Goal: Task Accomplishment & Management: Use online tool/utility

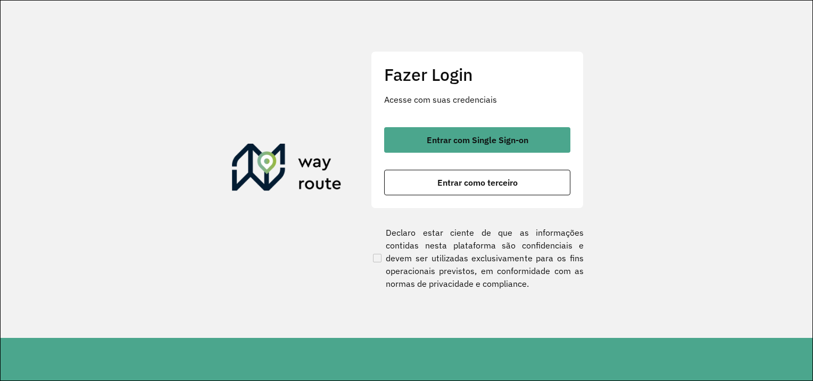
click at [447, 195] on div "Fazer Login Acesse com suas credenciais Entrar com Single Sign-on Entrar como t…" at bounding box center [477, 130] width 213 height 158
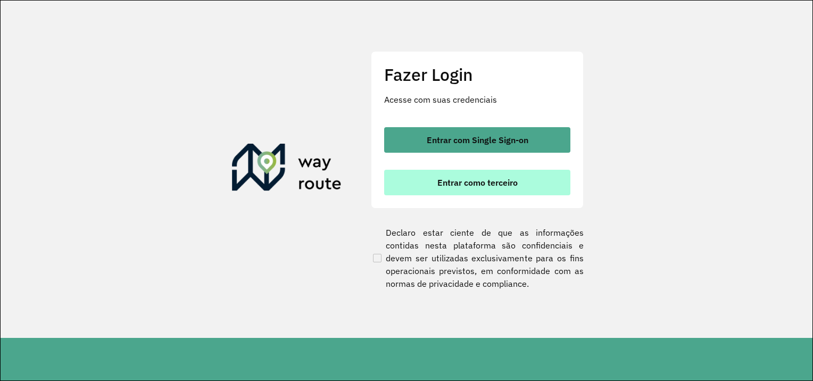
click at [458, 189] on button "Entrar como terceiro" at bounding box center [477, 183] width 186 height 26
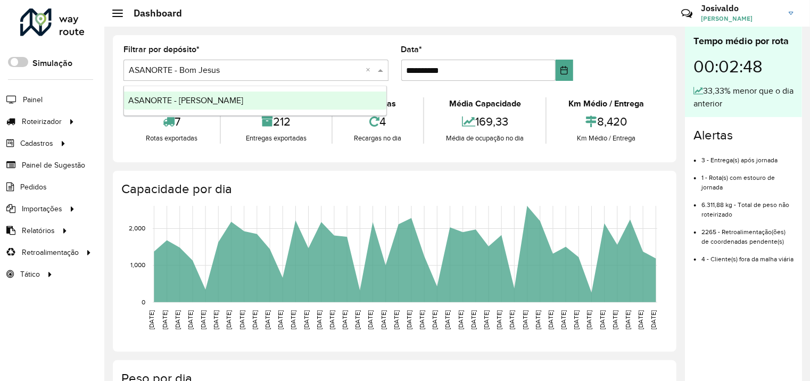
click at [249, 73] on input "text" at bounding box center [245, 70] width 233 height 13
click at [211, 98] on span "ASANORTE - [PERSON_NAME]" at bounding box center [185, 100] width 115 height 9
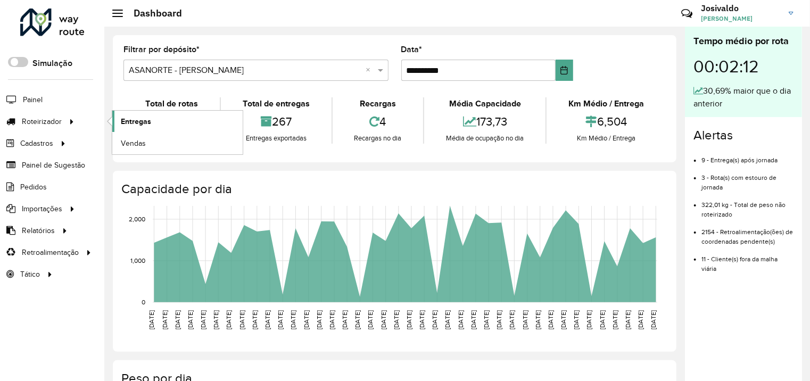
click at [147, 121] on span "Entregas" at bounding box center [136, 121] width 30 height 11
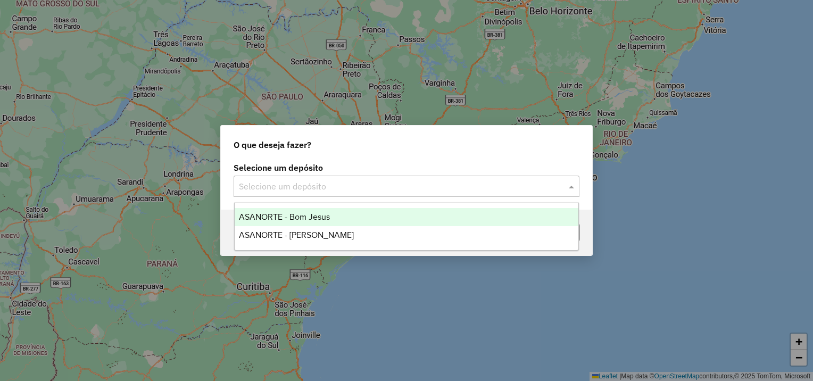
click at [321, 180] on input "text" at bounding box center [396, 186] width 314 height 13
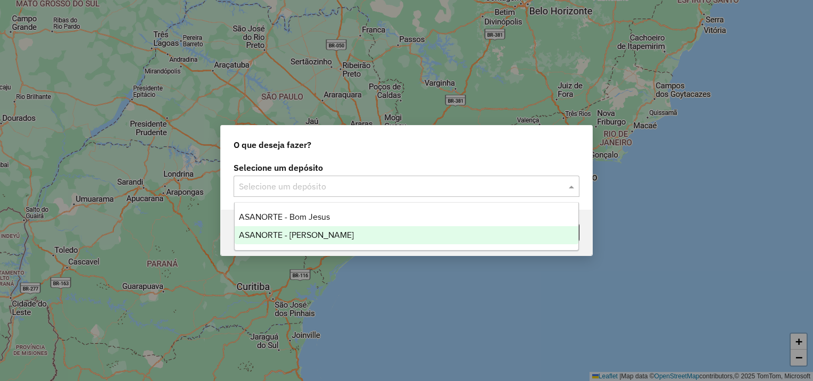
click at [325, 230] on span "ASANORTE - [PERSON_NAME]" at bounding box center [296, 234] width 115 height 9
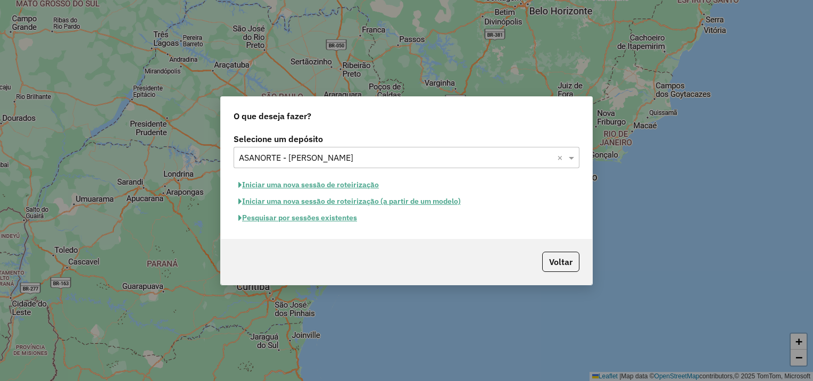
click at [330, 183] on button "Iniciar uma nova sessão de roteirização" at bounding box center [309, 185] width 150 height 16
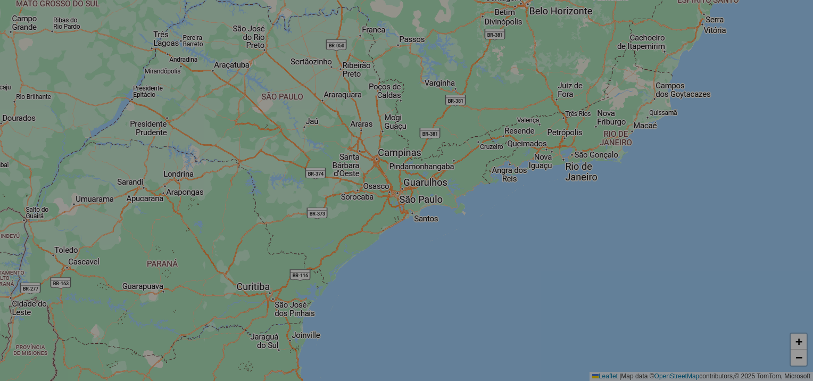
select select "*"
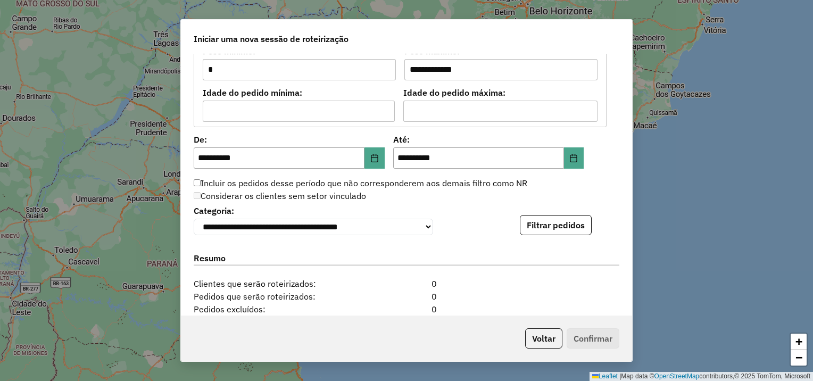
scroll to position [1086, 0]
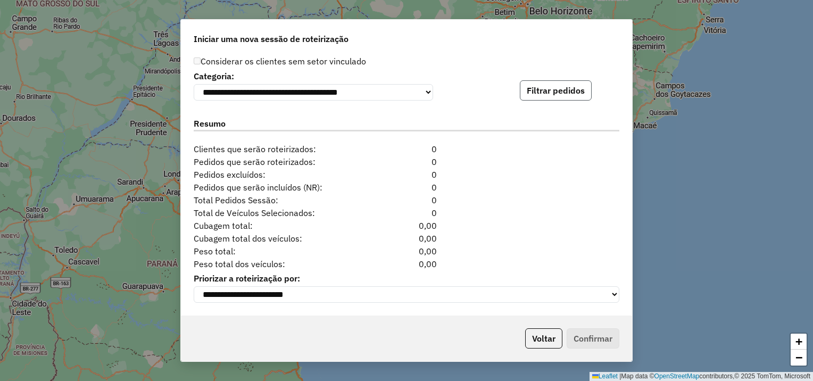
click at [570, 85] on button "Filtrar pedidos" at bounding box center [556, 90] width 72 height 20
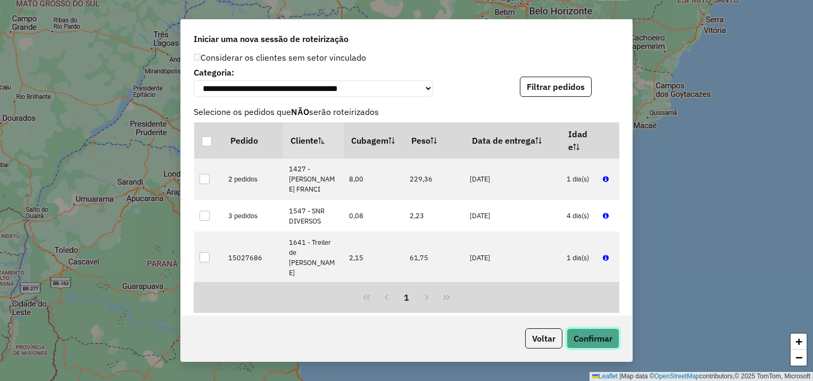
click at [589, 339] on button "Confirmar" at bounding box center [593, 338] width 53 height 20
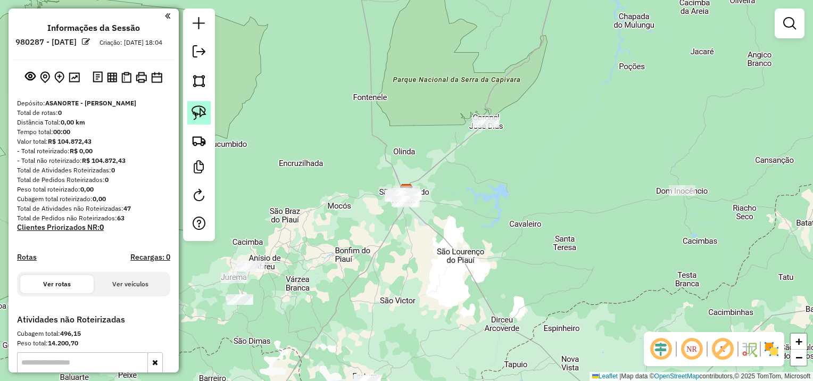
click at [198, 113] on img at bounding box center [199, 112] width 15 height 15
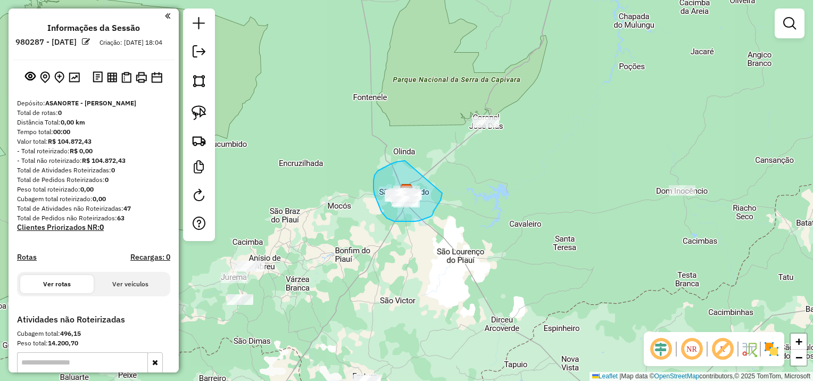
drag, startPoint x: 405, startPoint y: 161, endPoint x: 442, endPoint y: 193, distance: 49.4
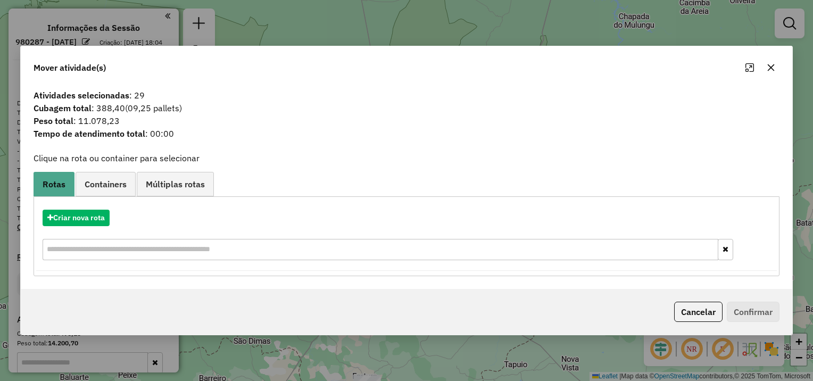
click at [775, 62] on button "button" at bounding box center [771, 67] width 17 height 17
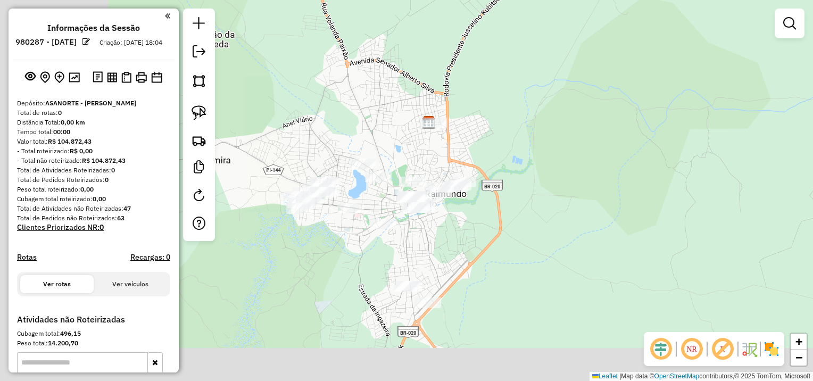
drag, startPoint x: 358, startPoint y: 242, endPoint x: 587, endPoint y: 113, distance: 262.6
click at [587, 113] on div "Janela de atendimento Grade de atendimento Capacidade Transportadoras Veículos …" at bounding box center [406, 190] width 813 height 381
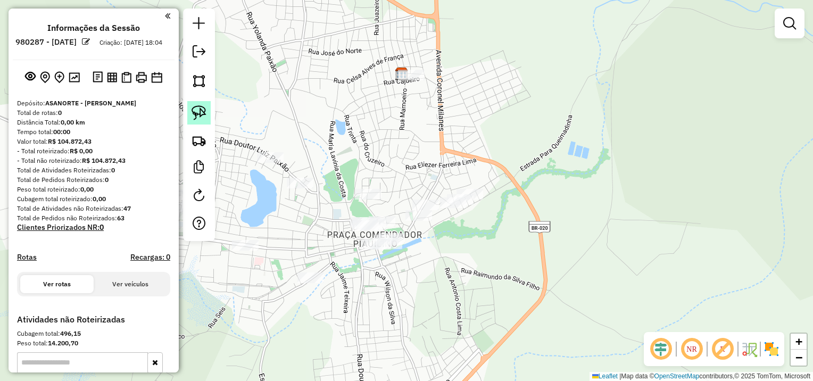
click at [198, 112] on img at bounding box center [199, 112] width 15 height 15
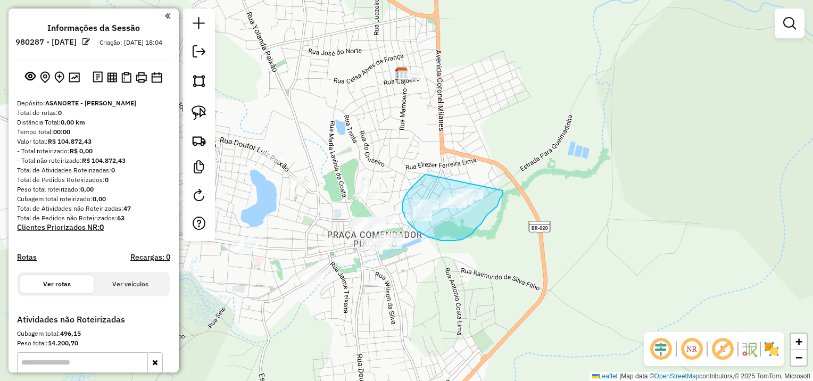
drag, startPoint x: 426, startPoint y: 175, endPoint x: 503, endPoint y: 191, distance: 78.3
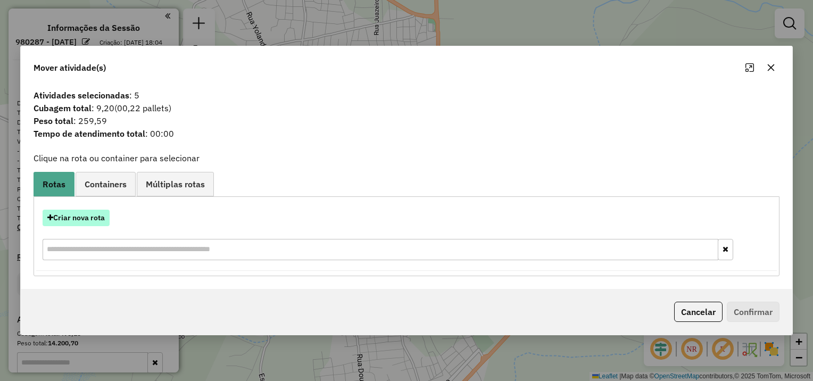
click at [91, 222] on button "Criar nova rota" at bounding box center [76, 218] width 67 height 16
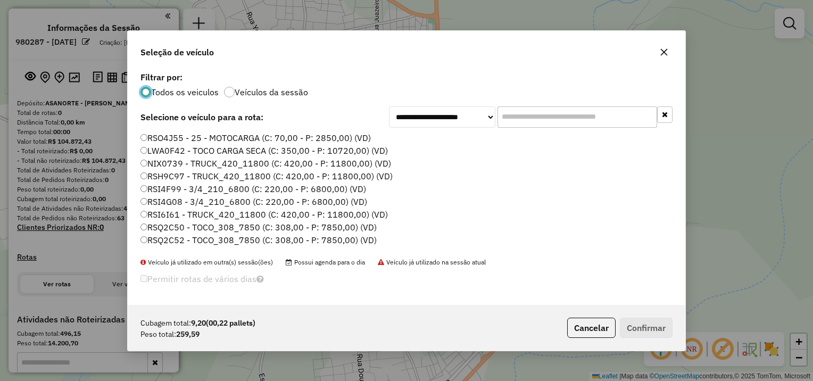
scroll to position [5, 3]
click at [168, 138] on label "RSO4J55 - 25 - MOTOCARGA (C: 70,00 - P: 2850,00) (VD)" at bounding box center [255, 137] width 230 height 13
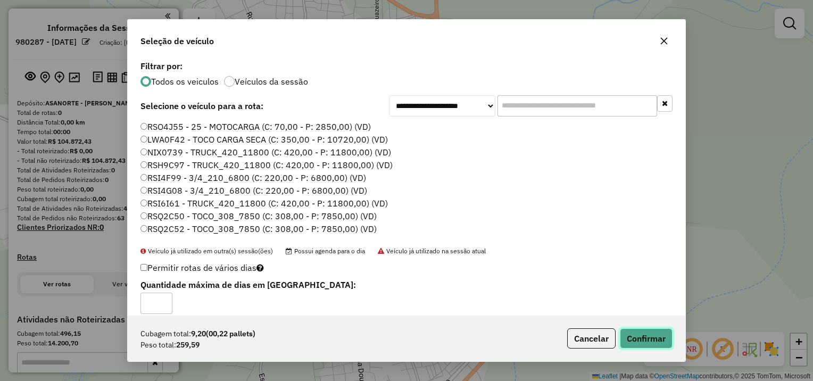
click at [657, 336] on button "Confirmar" at bounding box center [646, 338] width 53 height 20
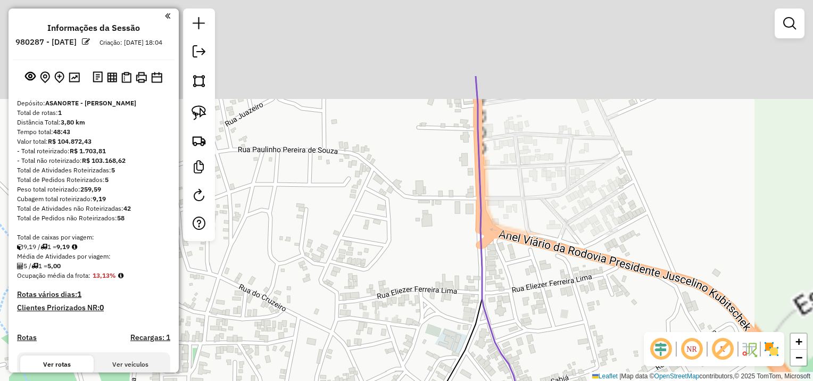
drag, startPoint x: 445, startPoint y: 91, endPoint x: 303, endPoint y: 236, distance: 202.8
click at [303, 236] on div "Janela de atendimento Grade de atendimento Capacidade Transportadoras Veículos …" at bounding box center [406, 190] width 813 height 381
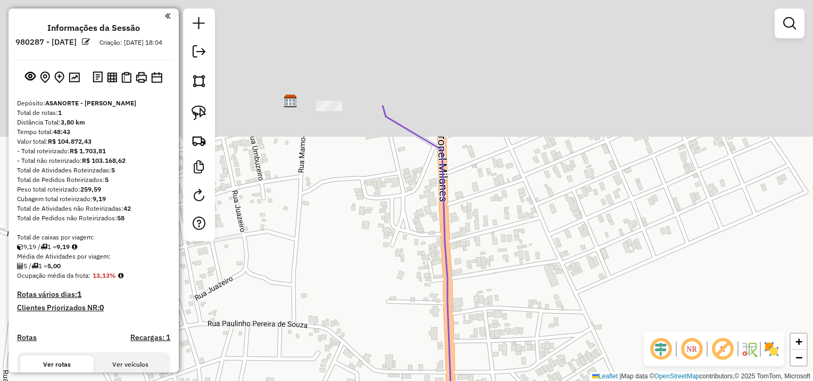
drag, startPoint x: 379, startPoint y: 103, endPoint x: 376, endPoint y: 242, distance: 139.4
click at [376, 242] on div "Janela de atendimento Grade de atendimento Capacidade Transportadoras Veículos …" at bounding box center [406, 190] width 813 height 381
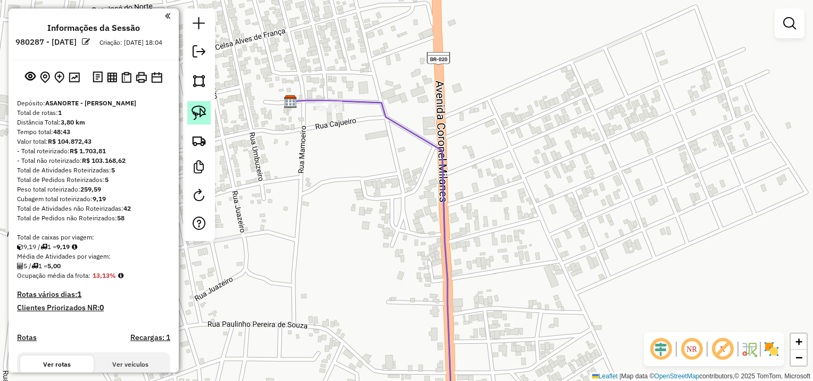
click at [202, 119] on img at bounding box center [199, 112] width 15 height 15
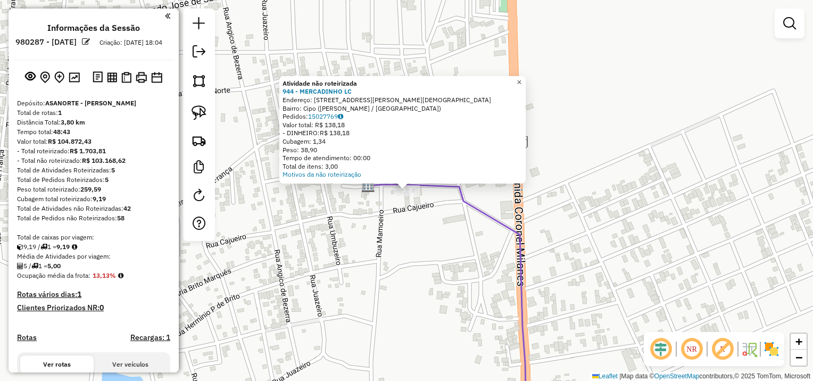
click at [522, 80] on span "×" at bounding box center [519, 82] width 5 height 9
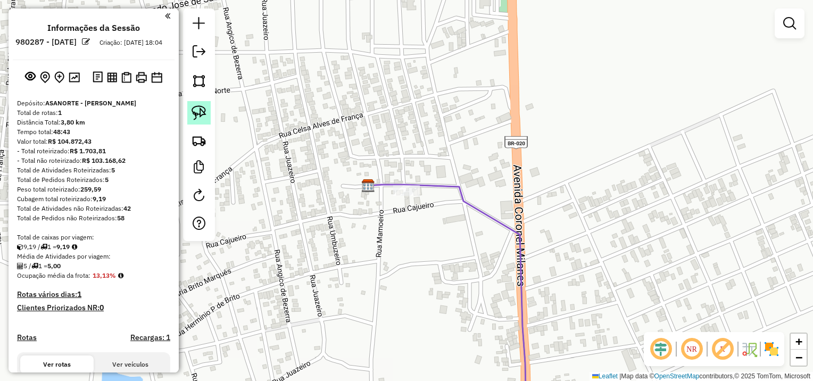
click at [203, 111] on img at bounding box center [199, 112] width 15 height 15
drag, startPoint x: 398, startPoint y: 175, endPoint x: 431, endPoint y: 184, distance: 33.6
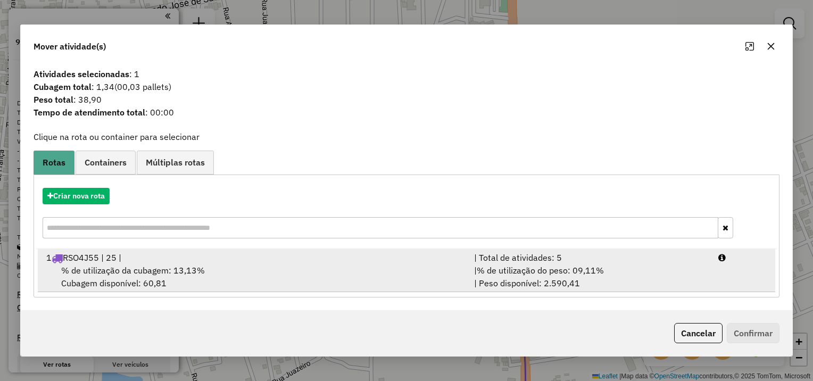
click at [113, 257] on span "RSO4J55 | 25 |" at bounding box center [92, 257] width 59 height 11
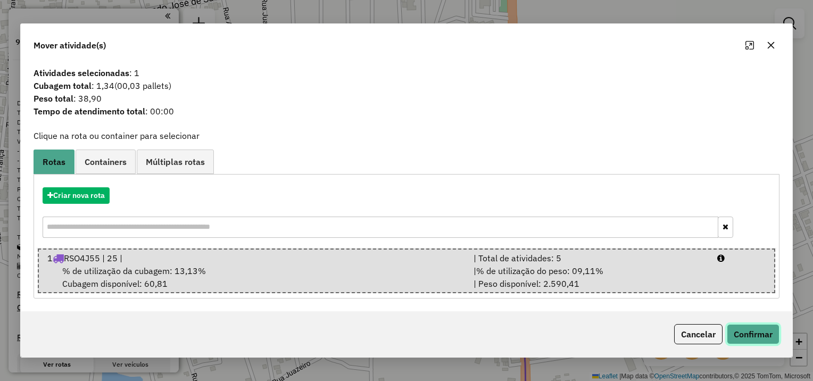
click at [753, 332] on button "Confirmar" at bounding box center [753, 334] width 53 height 20
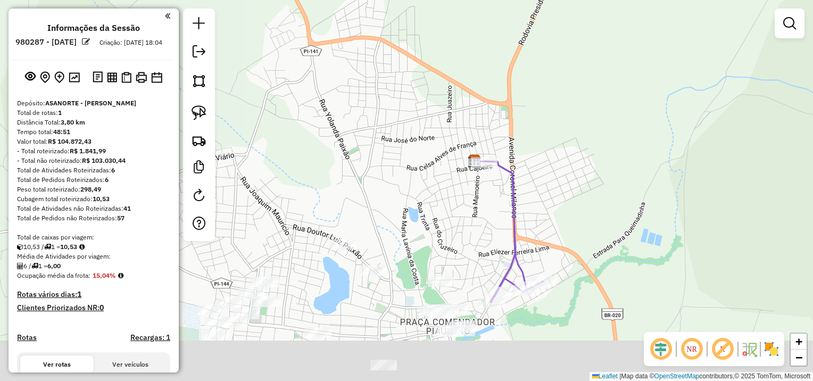
drag, startPoint x: 379, startPoint y: 292, endPoint x: 495, endPoint y: 175, distance: 164.8
click at [495, 175] on div "Janela de atendimento Grade de atendimento Capacidade Transportadoras Veículos …" at bounding box center [406, 190] width 813 height 381
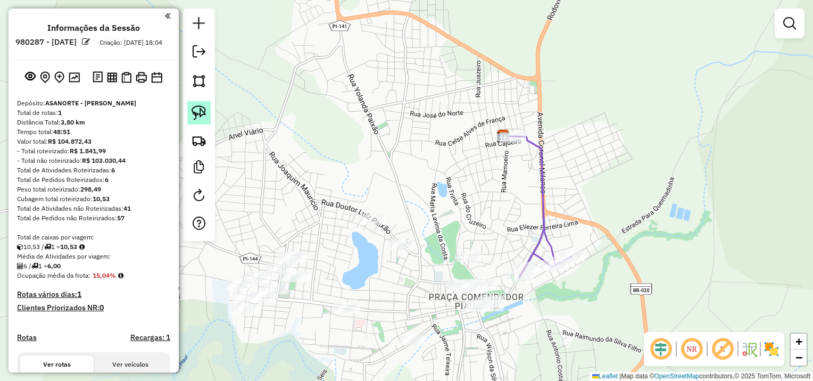
click at [197, 114] on img at bounding box center [199, 112] width 15 height 15
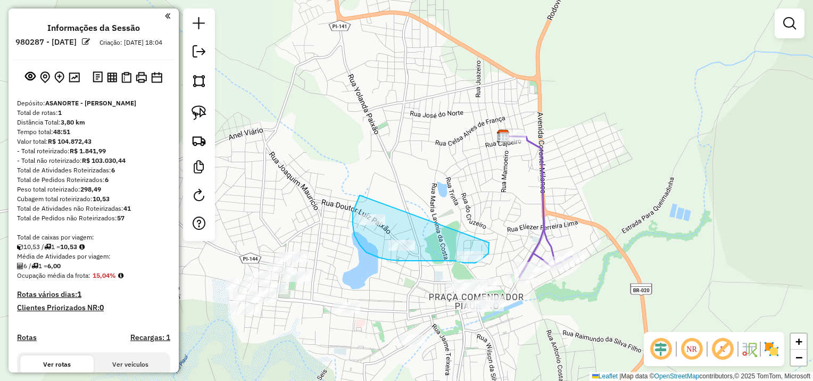
drag, startPoint x: 360, startPoint y: 195, endPoint x: 489, endPoint y: 243, distance: 137.7
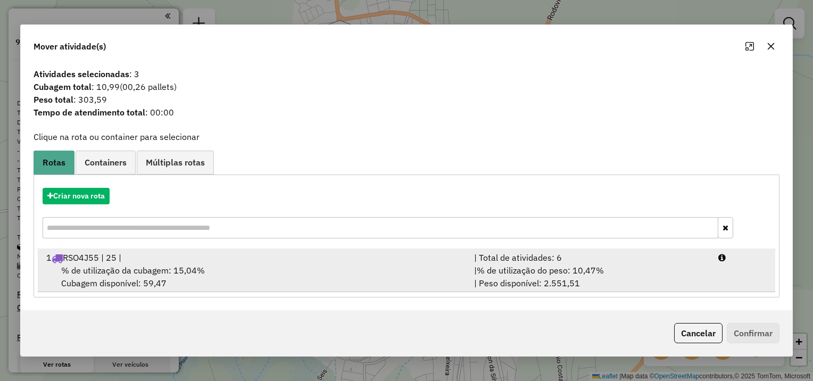
click at [213, 254] on div "1 RSO4J55 | 25 |" at bounding box center [254, 257] width 428 height 13
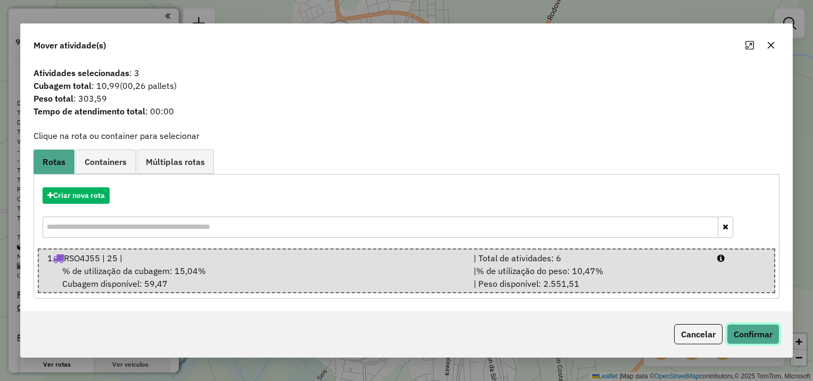
click at [760, 332] on button "Confirmar" at bounding box center [753, 334] width 53 height 20
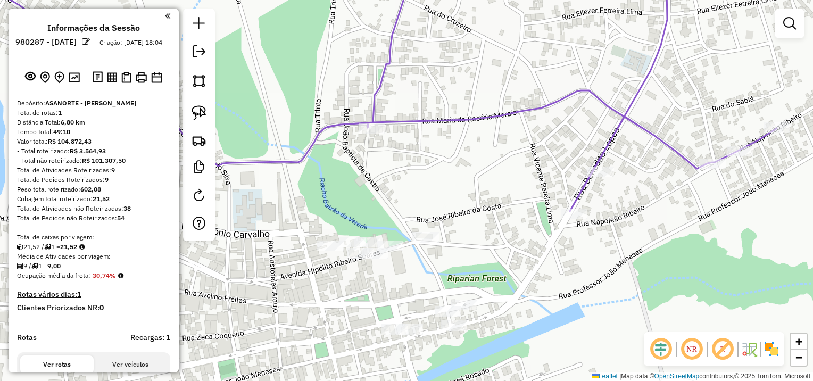
drag, startPoint x: 425, startPoint y: 257, endPoint x: 446, endPoint y: 200, distance: 60.6
click at [520, 245] on div "Janela de atendimento Grade de atendimento Capacidade Transportadoras Veículos …" at bounding box center [406, 190] width 813 height 381
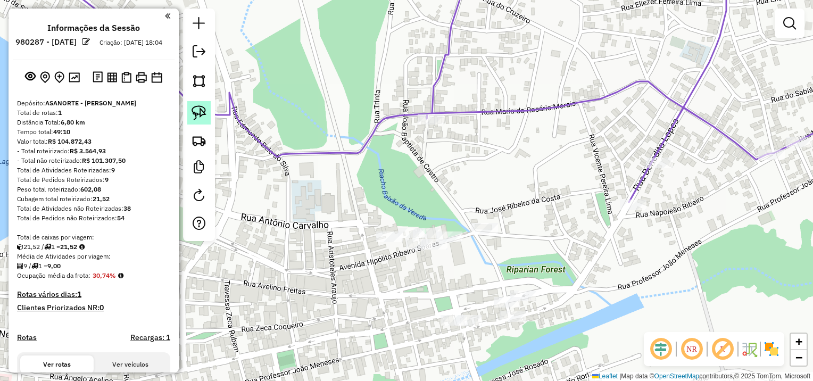
click at [199, 115] on img at bounding box center [199, 112] width 15 height 15
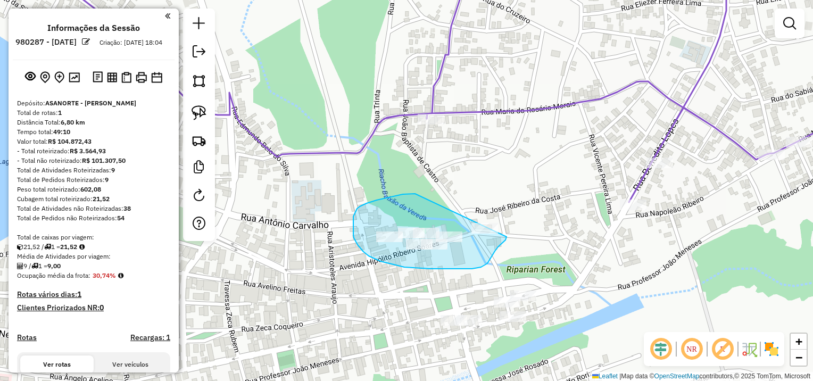
drag, startPoint x: 415, startPoint y: 194, endPoint x: 514, endPoint y: 215, distance: 101.2
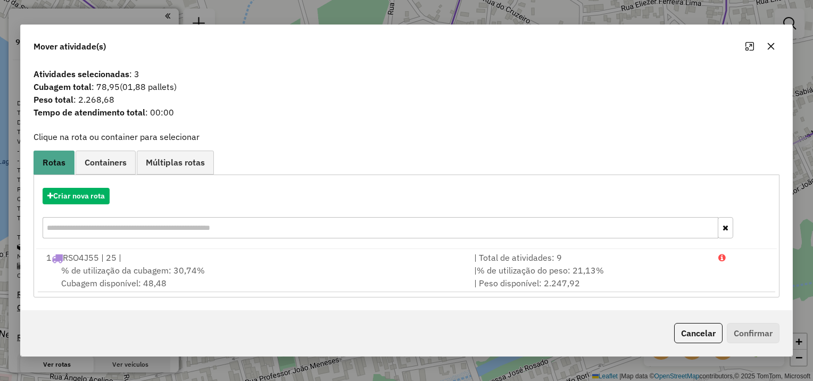
click at [767, 46] on icon "button" at bounding box center [771, 46] width 9 height 9
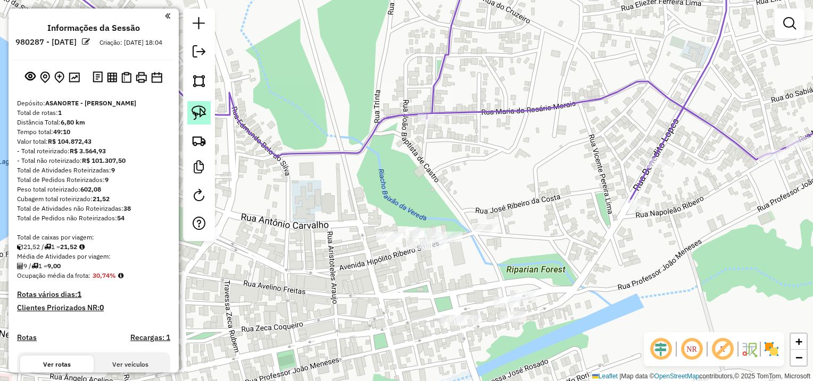
click at [202, 105] on img at bounding box center [199, 112] width 15 height 15
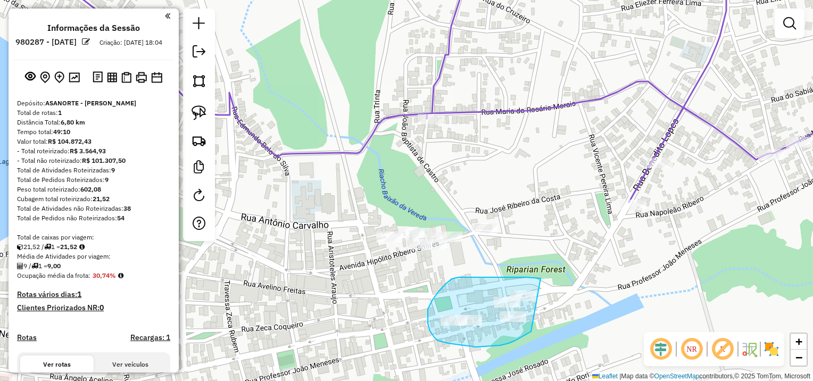
drag, startPoint x: 541, startPoint y: 278, endPoint x: 590, endPoint y: 266, distance: 51.1
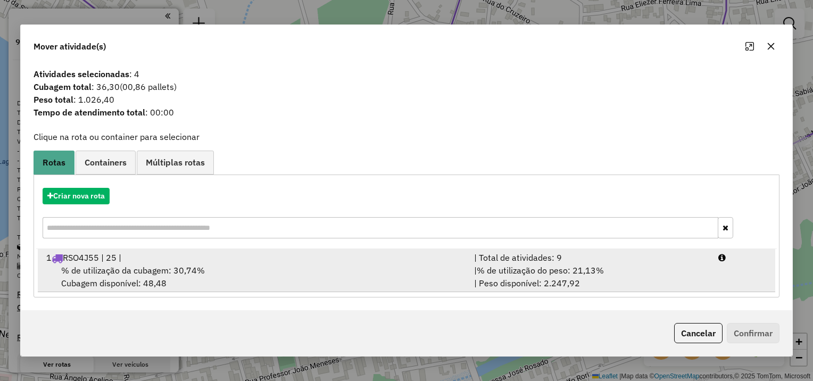
click at [189, 266] on span "% de utilização da cubagem: 30,74%" at bounding box center [133, 270] width 144 height 11
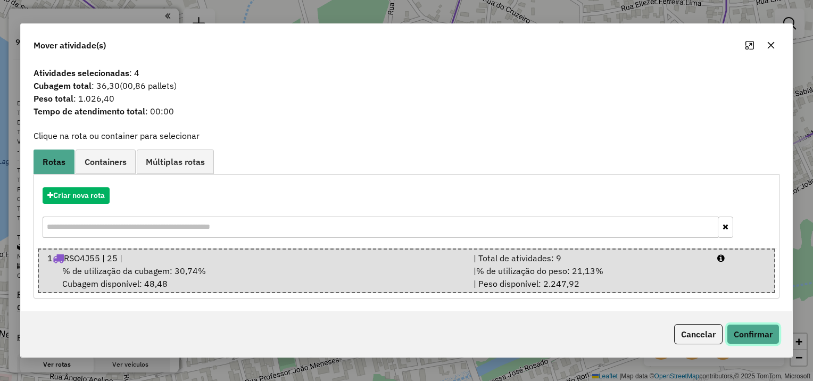
click at [758, 334] on button "Confirmar" at bounding box center [753, 334] width 53 height 20
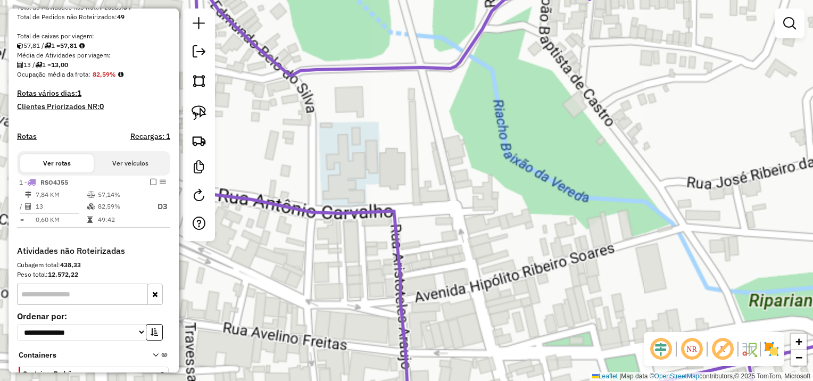
scroll to position [160, 0]
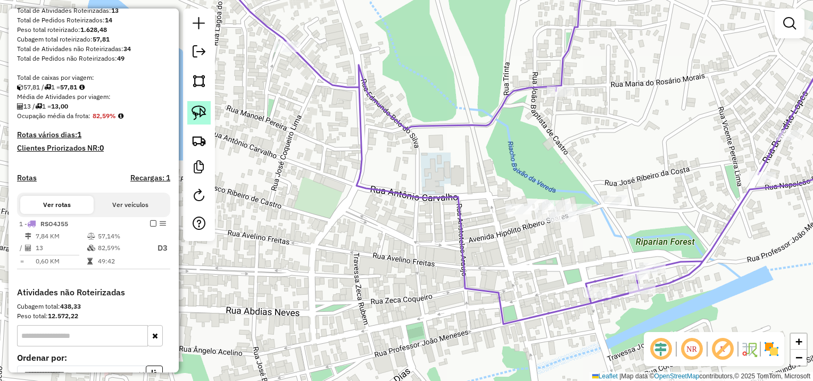
click at [202, 106] on img at bounding box center [199, 112] width 15 height 15
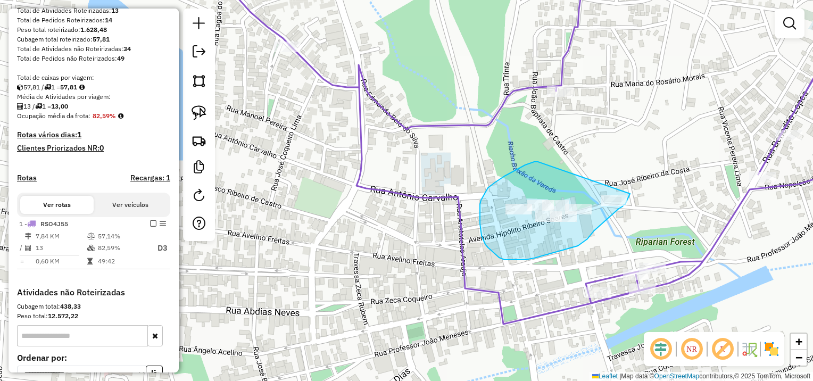
drag, startPoint x: 538, startPoint y: 162, endPoint x: 631, endPoint y: 194, distance: 97.9
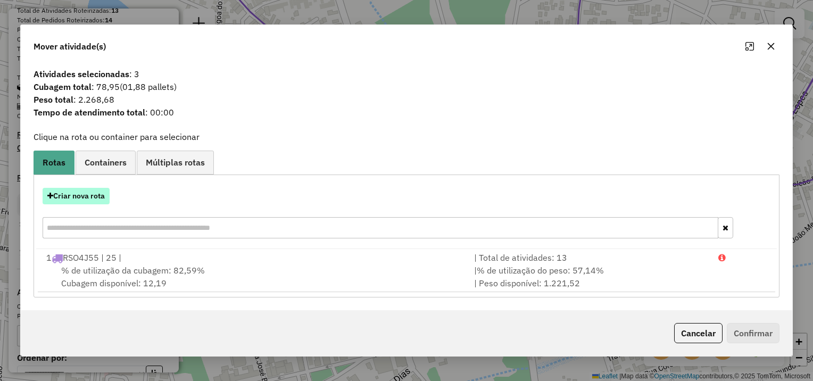
click at [81, 193] on button "Criar nova rota" at bounding box center [76, 196] width 67 height 16
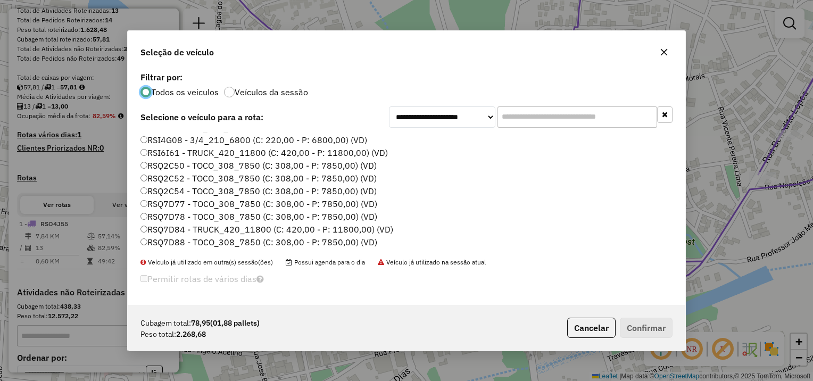
scroll to position [0, 0]
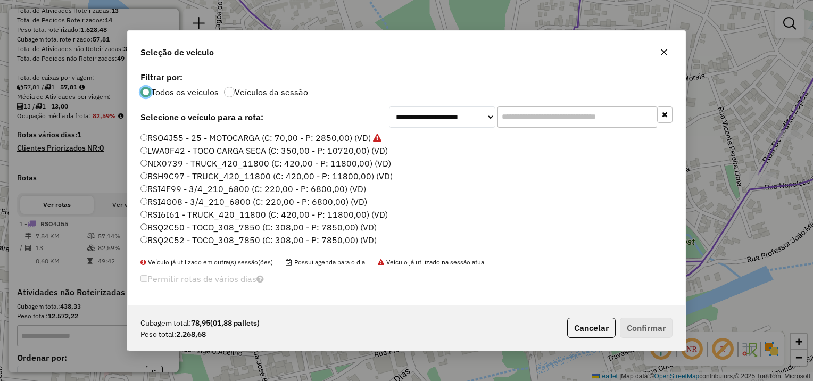
click at [164, 196] on label "RSI4G08 - 3/4_210_6800 (C: 220,00 - P: 6800,00) (VD)" at bounding box center [253, 201] width 227 height 13
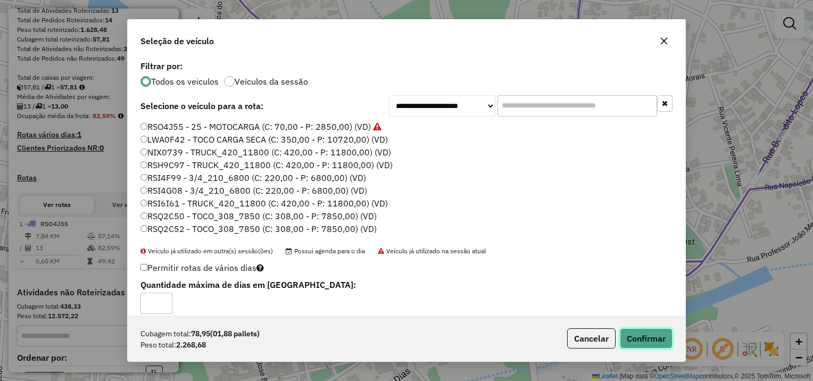
click at [651, 336] on button "Confirmar" at bounding box center [646, 338] width 53 height 20
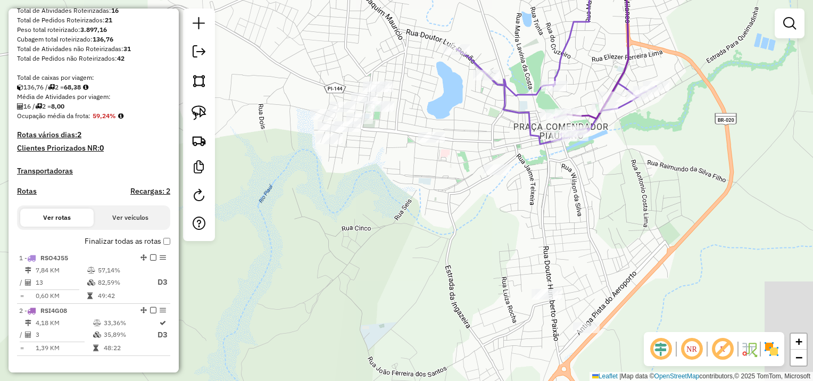
drag, startPoint x: 300, startPoint y: 291, endPoint x: 535, endPoint y: 146, distance: 275.9
click at [535, 144] on icon at bounding box center [557, 55] width 200 height 178
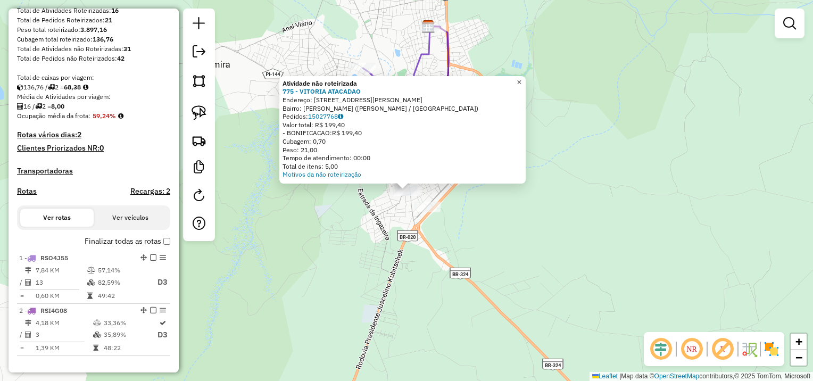
click at [522, 80] on span "×" at bounding box center [519, 82] width 5 height 9
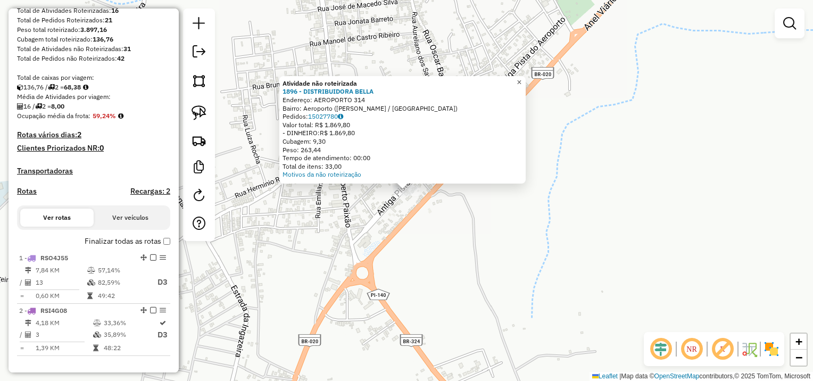
click at [524, 85] on link "×" at bounding box center [519, 82] width 13 height 13
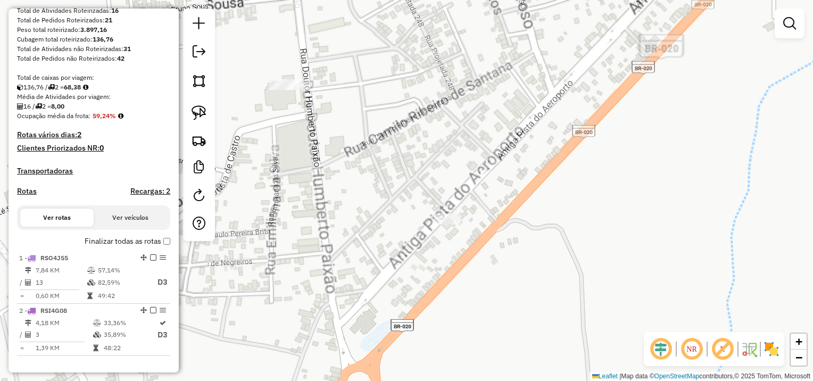
click at [336, 132] on div "Janela de atendimento Grade de atendimento Capacidade Transportadoras Veículos …" at bounding box center [406, 190] width 813 height 381
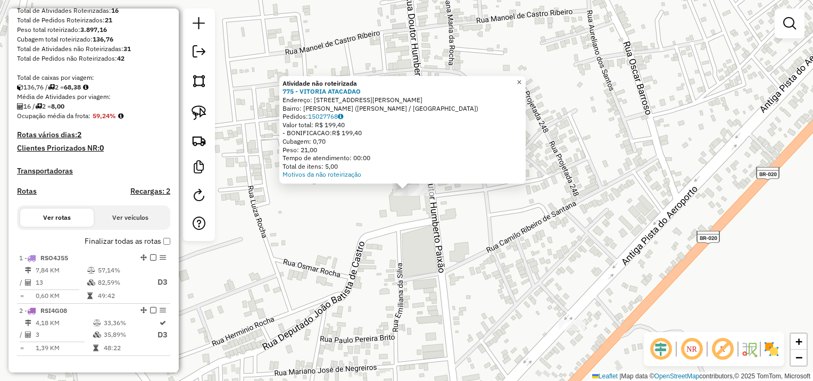
click at [522, 82] on span "×" at bounding box center [519, 82] width 5 height 9
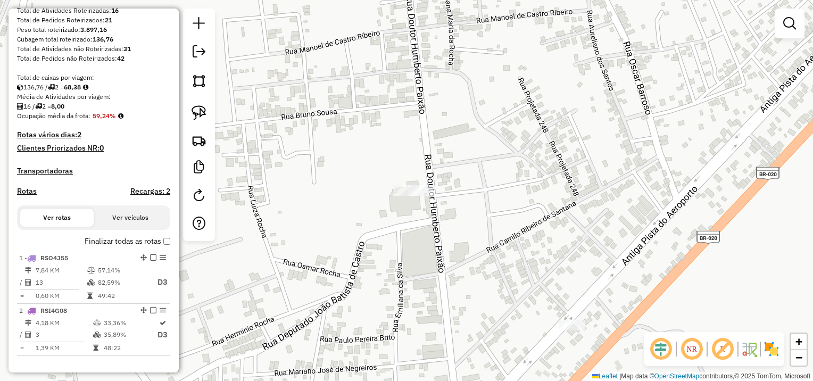
click at [202, 111] on img at bounding box center [199, 112] width 15 height 15
drag, startPoint x: 393, startPoint y: 170, endPoint x: 456, endPoint y: 167, distance: 62.9
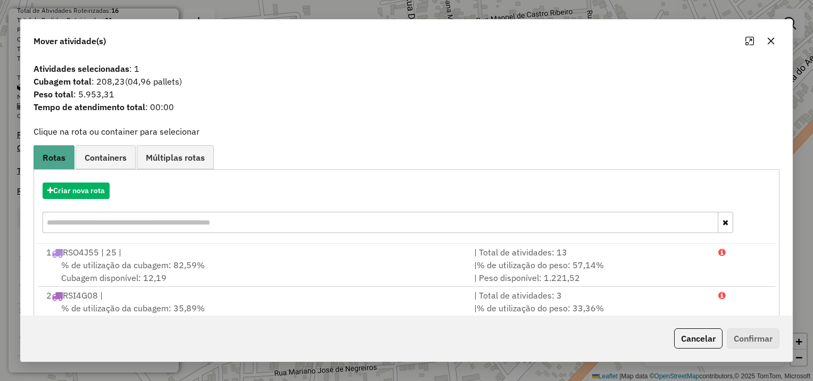
click at [771, 42] on icon "button" at bounding box center [771, 41] width 9 height 9
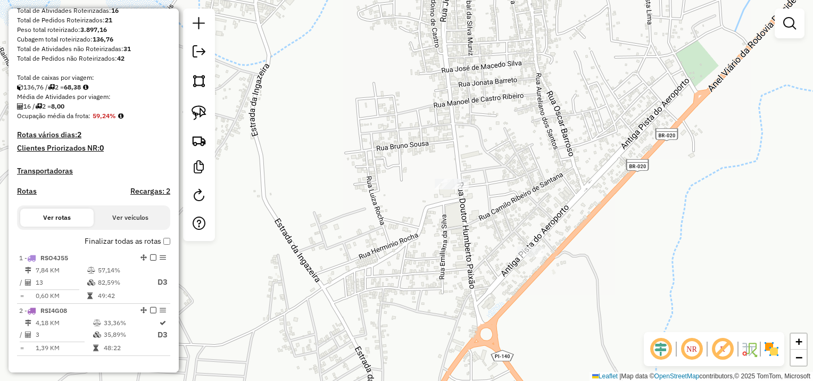
click at [336, 167] on div "Janela de atendimento Grade de atendimento Capacidade Transportadoras Veículos …" at bounding box center [406, 190] width 813 height 381
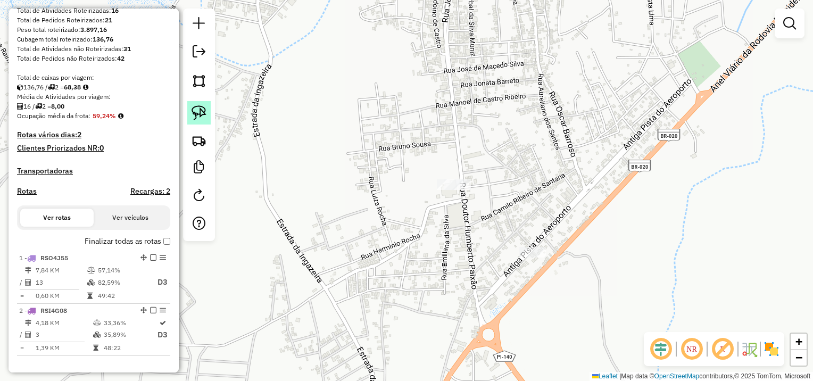
click at [204, 110] on img at bounding box center [199, 112] width 15 height 15
drag, startPoint x: 511, startPoint y: 236, endPoint x: 564, endPoint y: 245, distance: 54.0
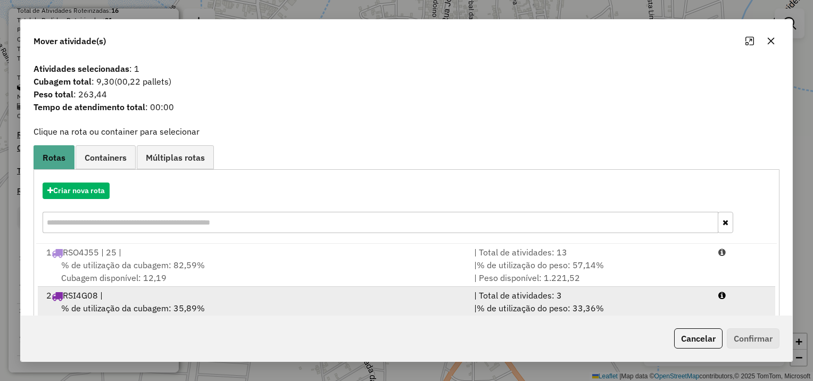
click at [121, 295] on div "2 RSI4G08 |" at bounding box center [254, 295] width 428 height 13
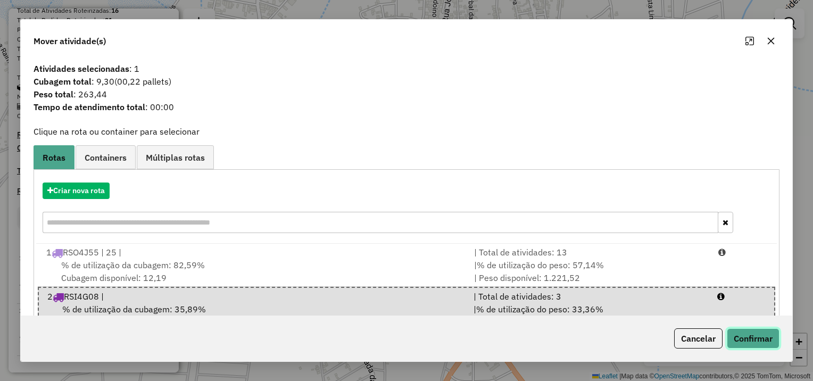
click at [738, 338] on button "Confirmar" at bounding box center [753, 338] width 53 height 20
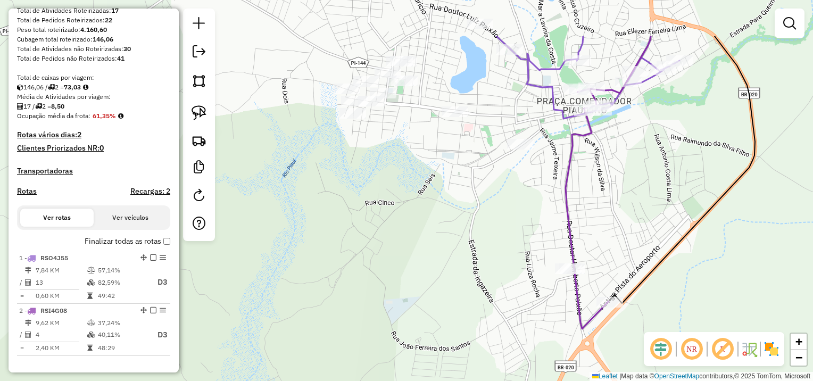
drag, startPoint x: 399, startPoint y: 145, endPoint x: 487, endPoint y: 220, distance: 115.9
click at [487, 220] on div "Janela de atendimento Grade de atendimento Capacidade Transportadoras Veículos …" at bounding box center [406, 190] width 813 height 381
click at [196, 113] on img at bounding box center [199, 112] width 15 height 15
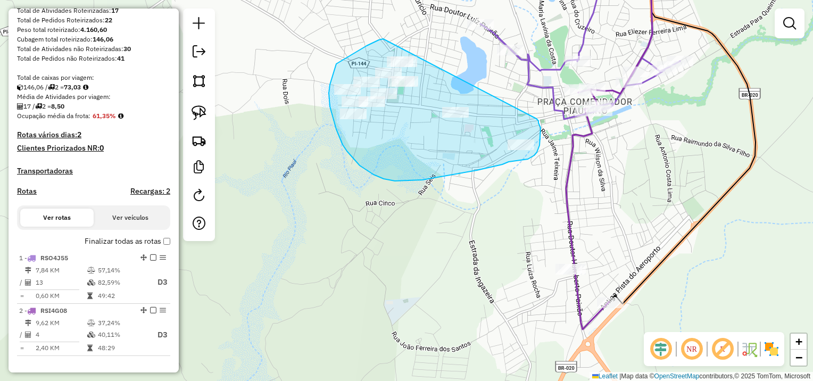
drag, startPoint x: 383, startPoint y: 39, endPoint x: 523, endPoint y: 113, distance: 158.3
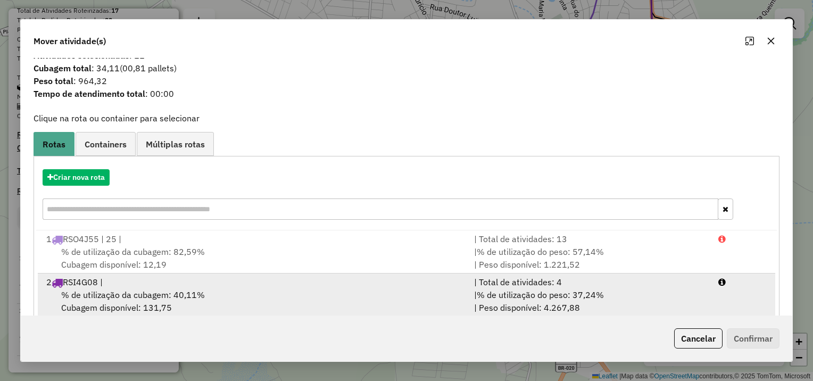
scroll to position [32, 0]
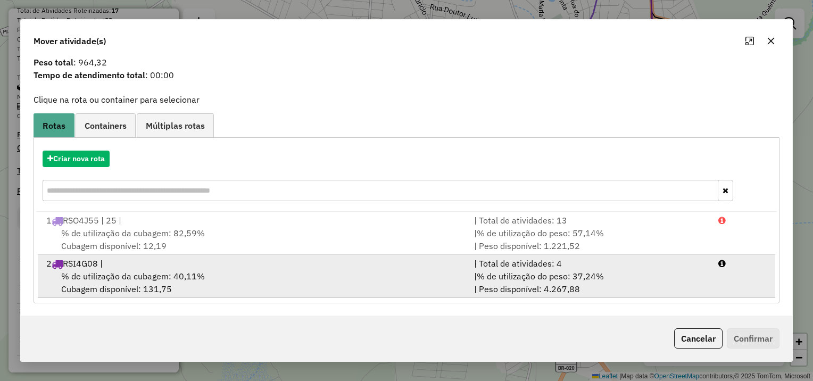
click at [149, 275] on span "% de utilização da cubagem: 40,11%" at bounding box center [133, 276] width 144 height 11
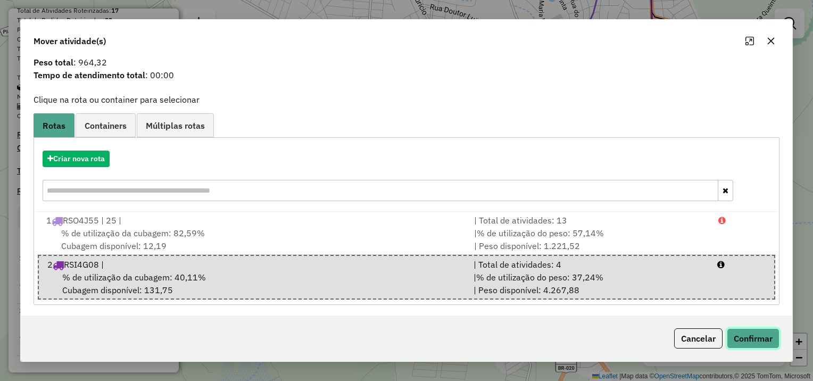
click at [759, 334] on button "Confirmar" at bounding box center [753, 338] width 53 height 20
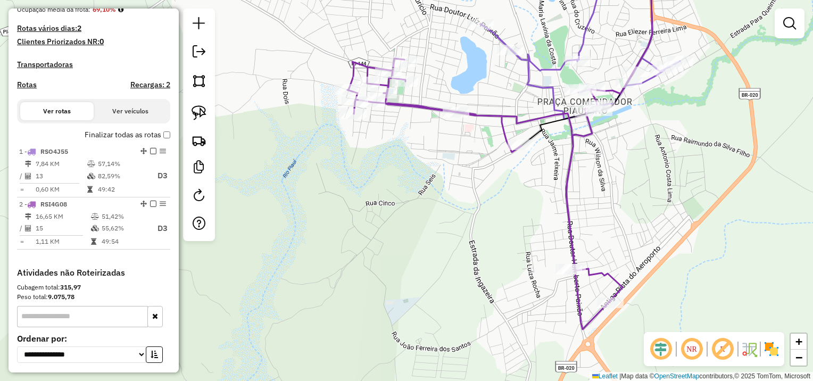
scroll to position [319, 0]
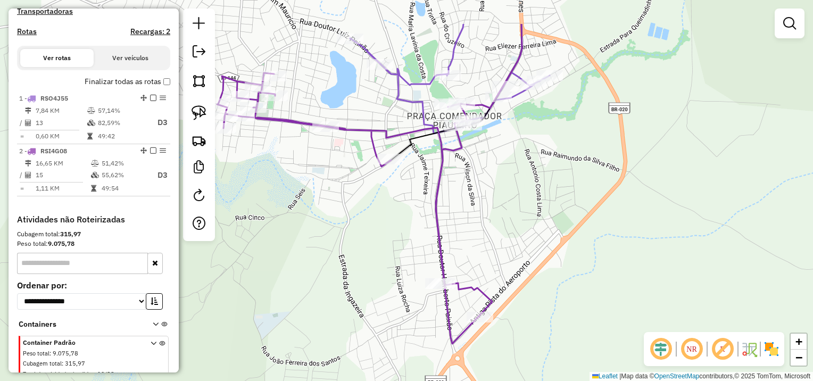
drag, startPoint x: 340, startPoint y: 127, endPoint x: 521, endPoint y: 185, distance: 190.5
click at [523, 188] on div "Janela de atendimento Grade de atendimento Capacidade Transportadoras Veículos …" at bounding box center [406, 190] width 813 height 381
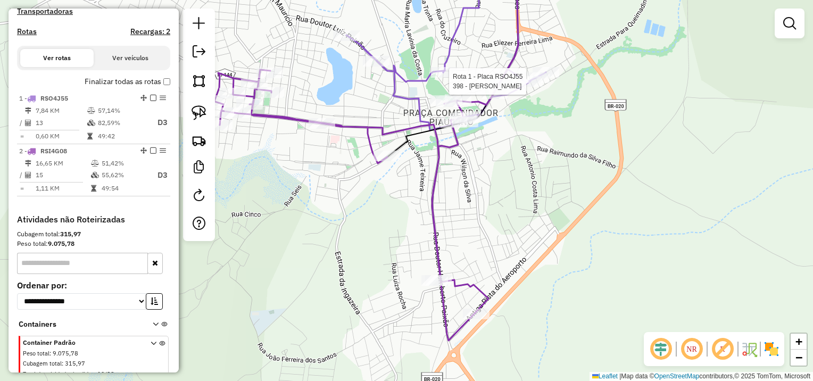
select select "**********"
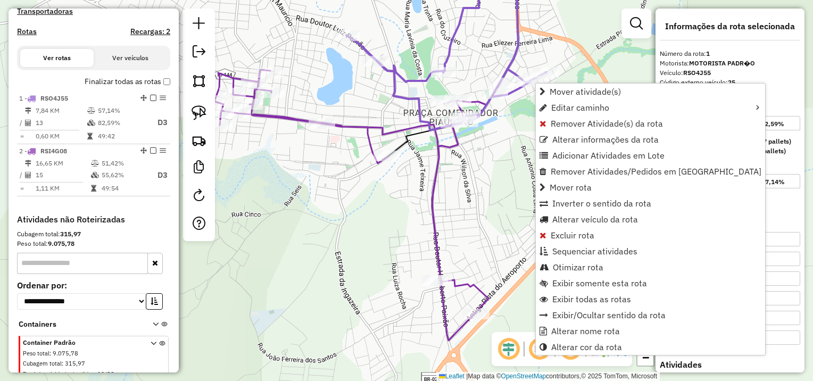
scroll to position [361, 0]
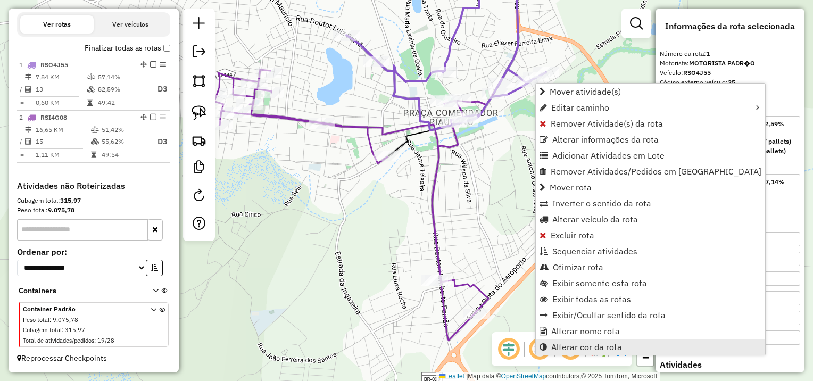
click at [584, 349] on span "Alterar cor da rota" at bounding box center [586, 347] width 71 height 9
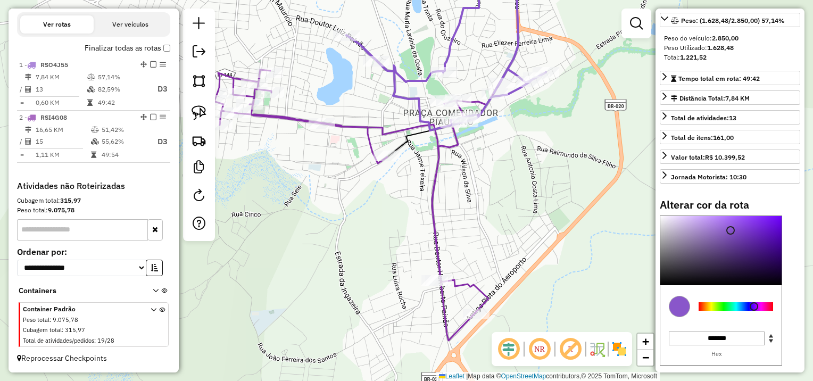
scroll to position [213, 0]
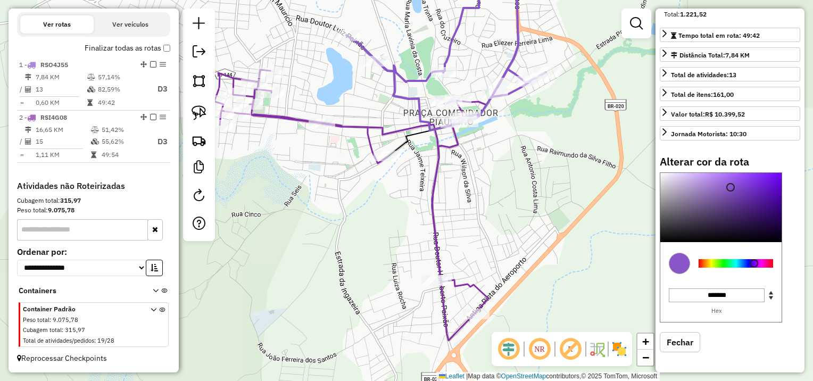
type input "*******"
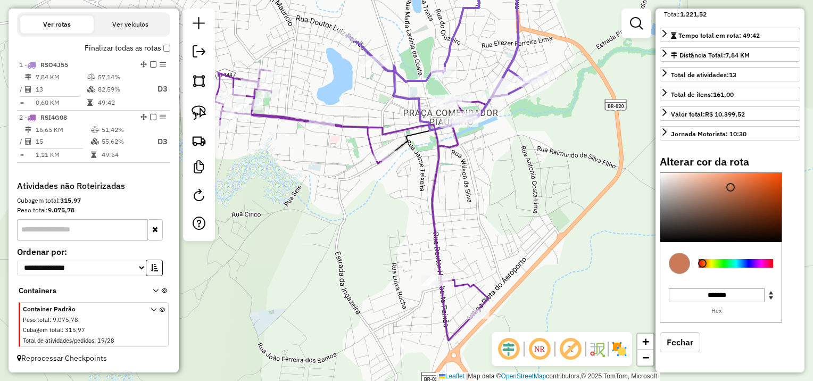
click at [702, 260] on div at bounding box center [736, 263] width 75 height 9
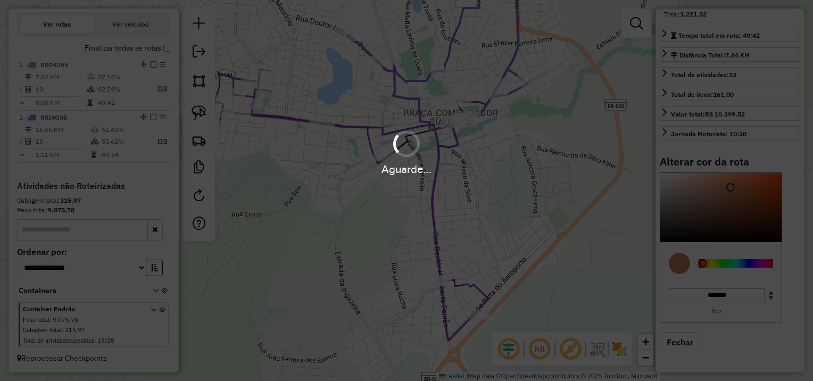
click at [511, 194] on div "Aguarde..." at bounding box center [406, 190] width 813 height 381
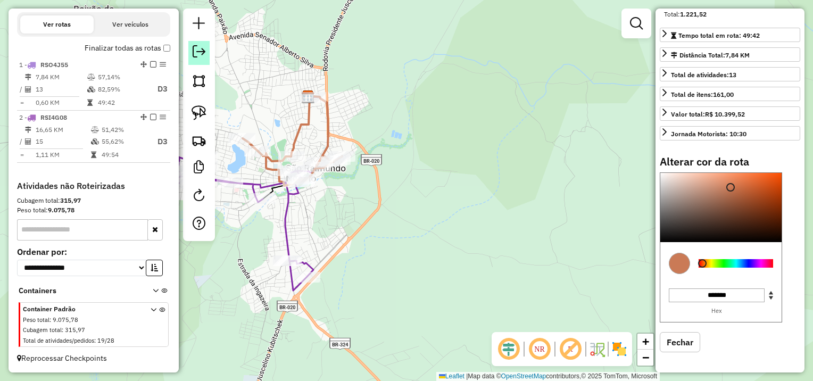
click at [202, 52] on em at bounding box center [199, 51] width 13 height 13
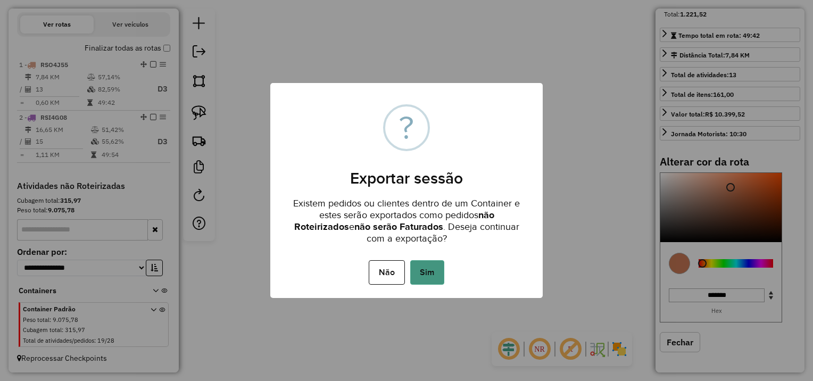
click at [431, 266] on button "Sim" at bounding box center [427, 272] width 34 height 24
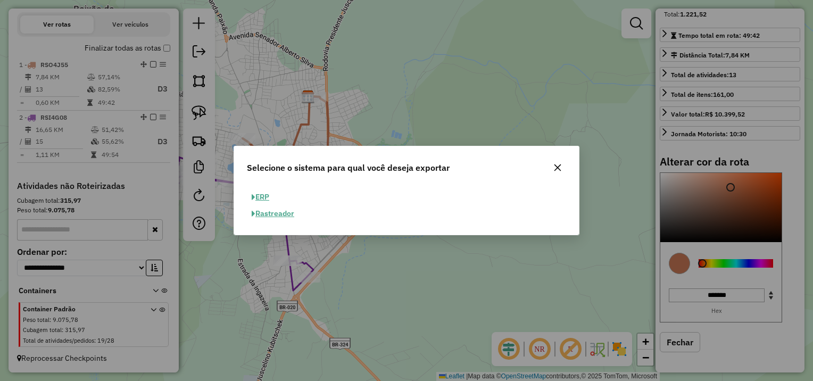
click at [262, 196] on button "ERP" at bounding box center [260, 197] width 27 height 16
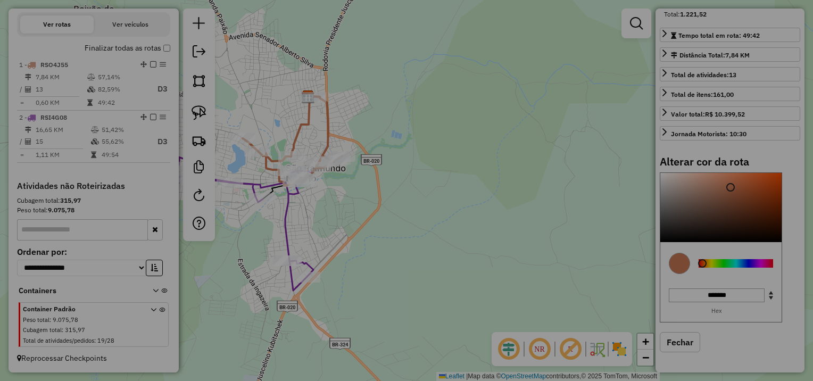
select select "**"
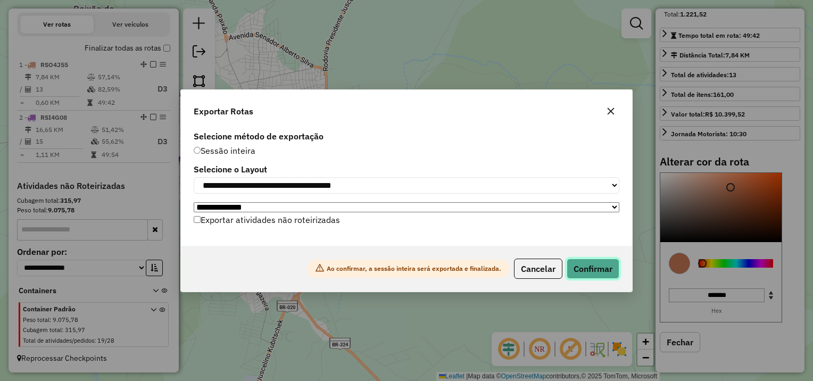
click at [601, 274] on button "Confirmar" at bounding box center [593, 269] width 53 height 20
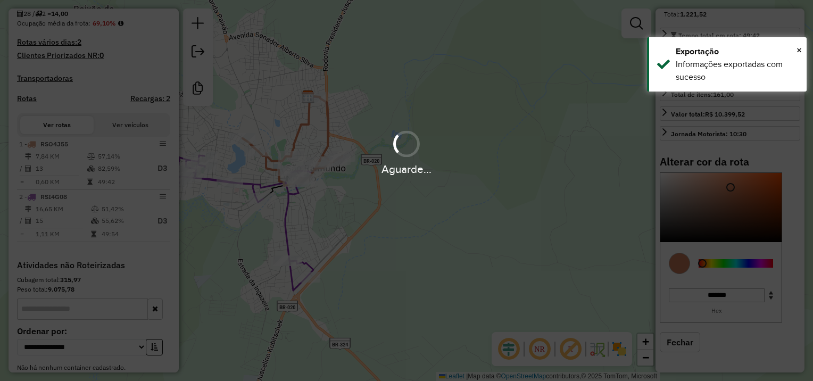
scroll to position [345, 0]
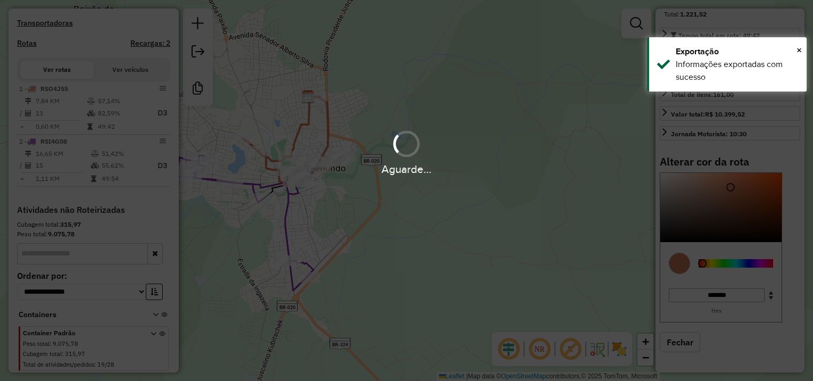
select select "**********"
